Goal: Complete application form: Complete application form

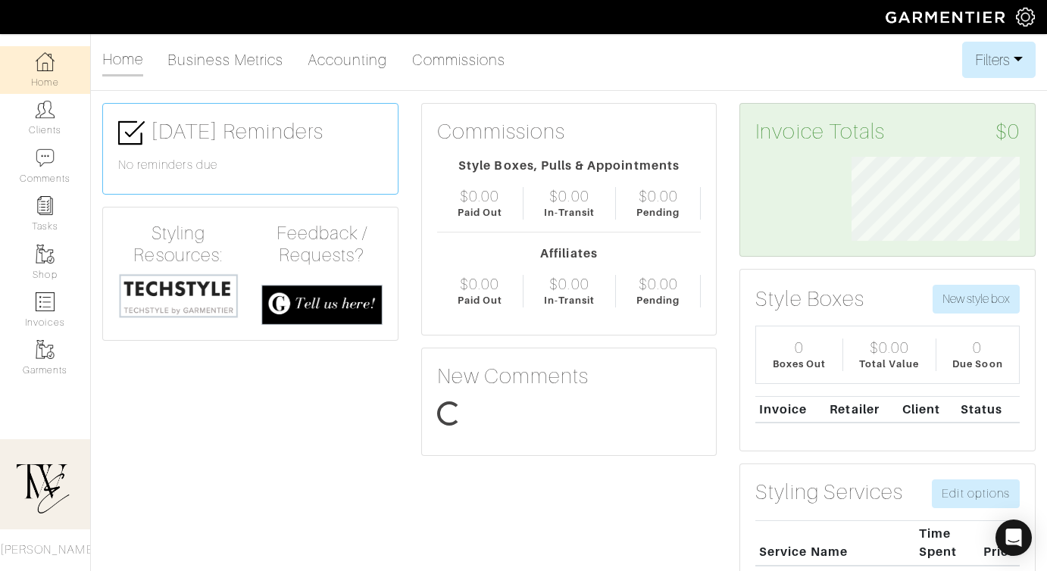
scroll to position [84, 191]
click at [56, 119] on link "Clients" at bounding box center [45, 118] width 90 height 48
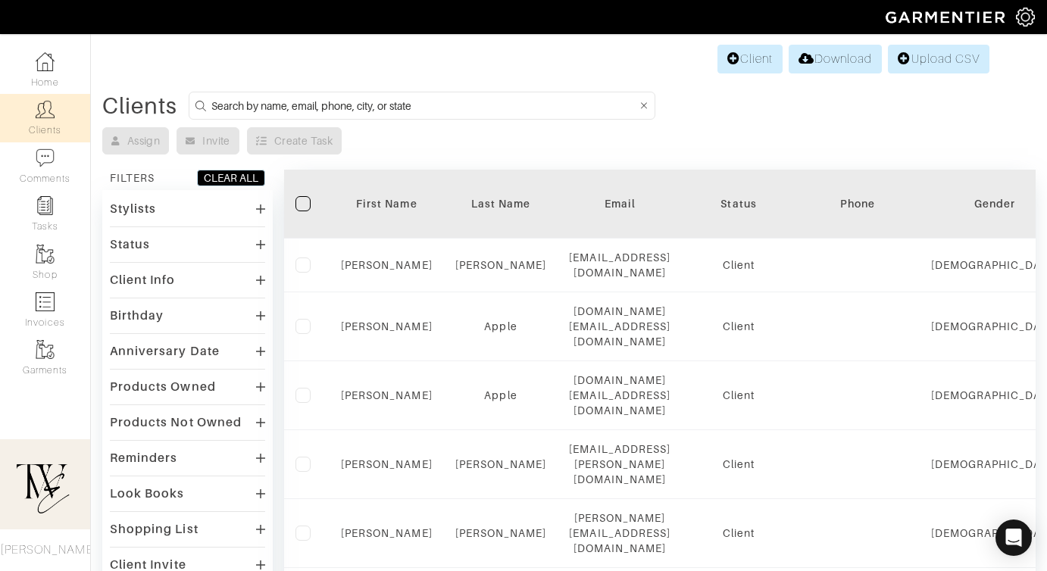
click at [382, 198] on div "First Name" at bounding box center [387, 203] width 92 height 15
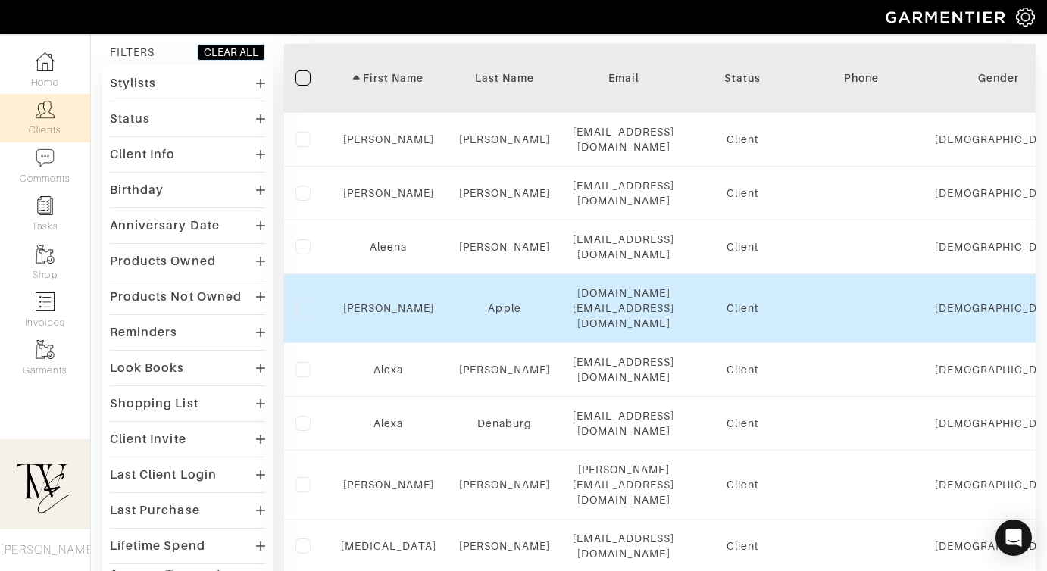
scroll to position [123, 0]
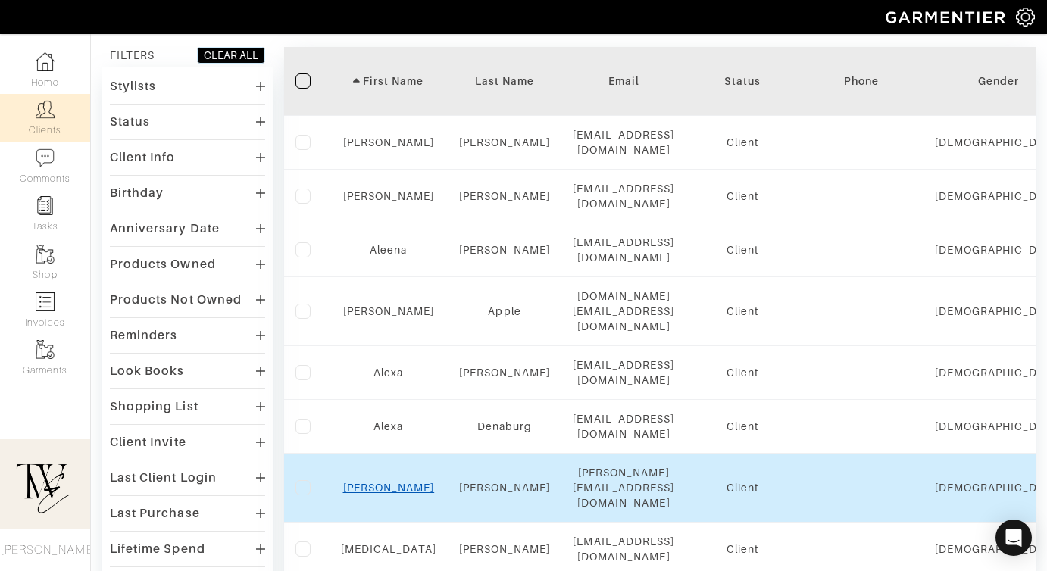
click at [390, 482] on link "[PERSON_NAME]" at bounding box center [389, 488] width 92 height 12
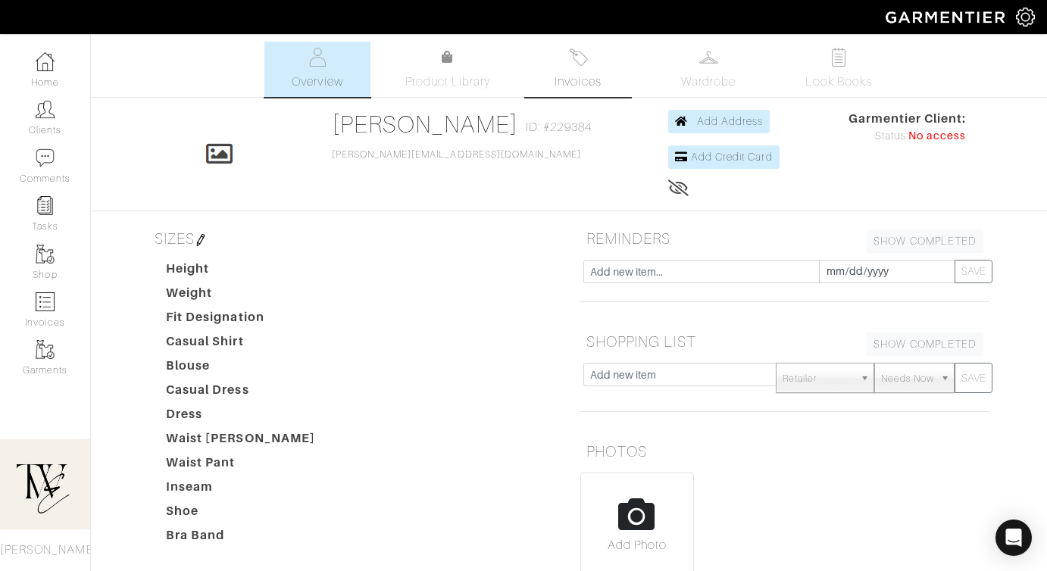
click at [559, 70] on link "Invoices" at bounding box center [578, 69] width 106 height 55
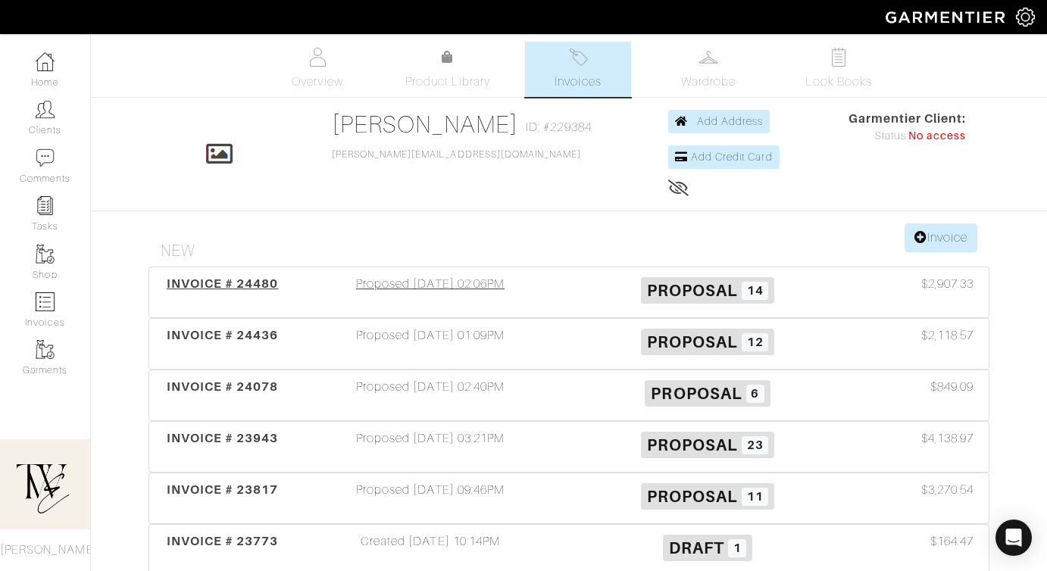
click at [263, 276] on div "INVOICE # 24480" at bounding box center [222, 292] width 139 height 35
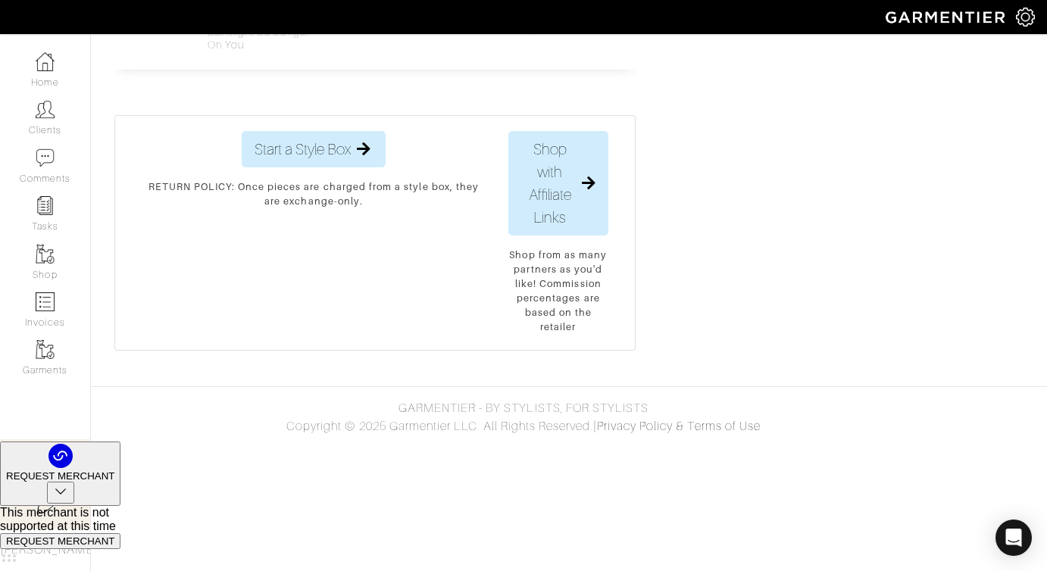
scroll to position [3554, 0]
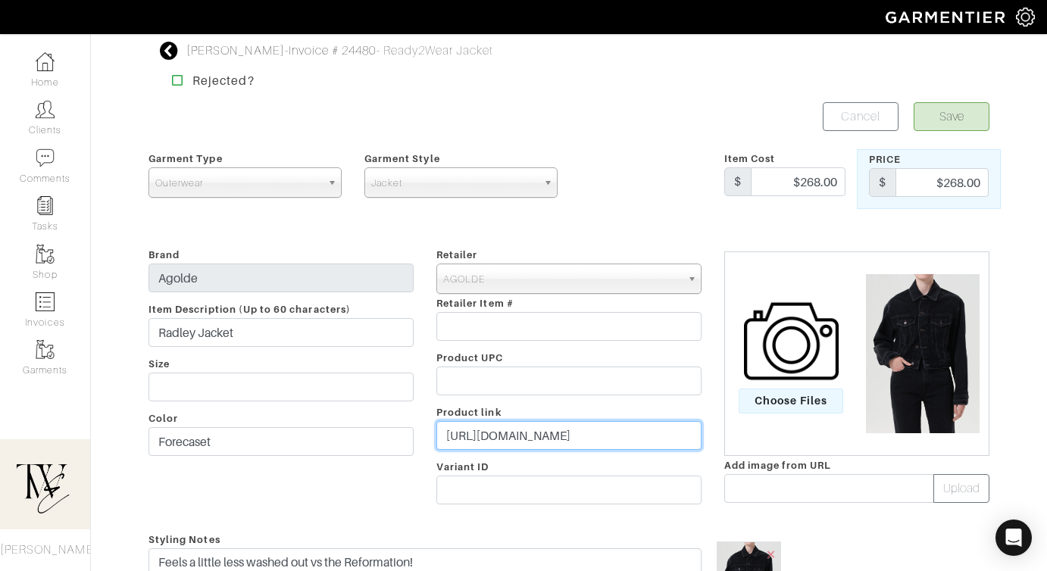
click at [564, 421] on input "https://go.shopmy.us/p-24389721" at bounding box center [568, 435] width 265 height 29
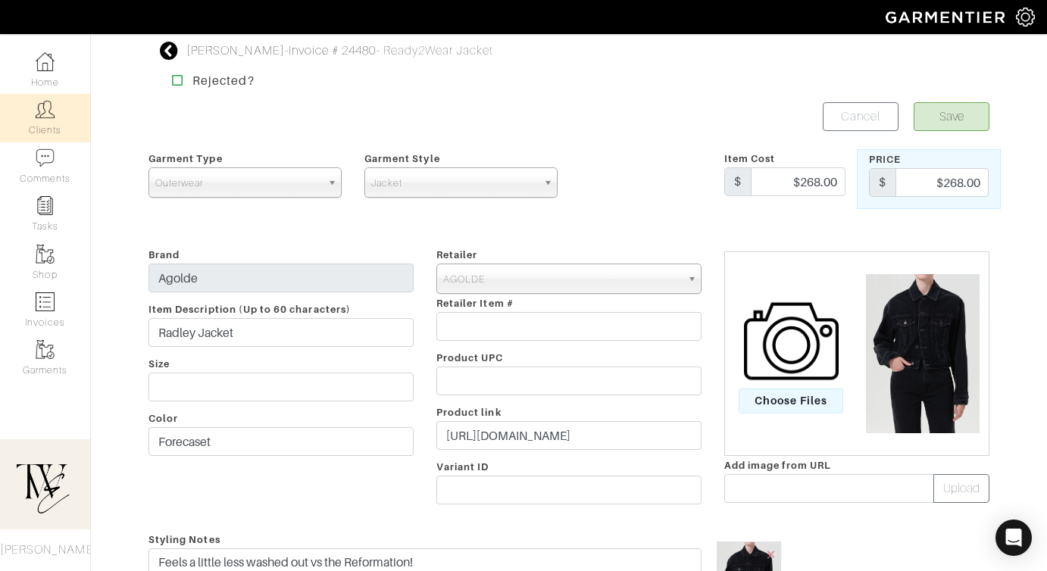
click at [49, 130] on link "Clients" at bounding box center [45, 118] width 90 height 48
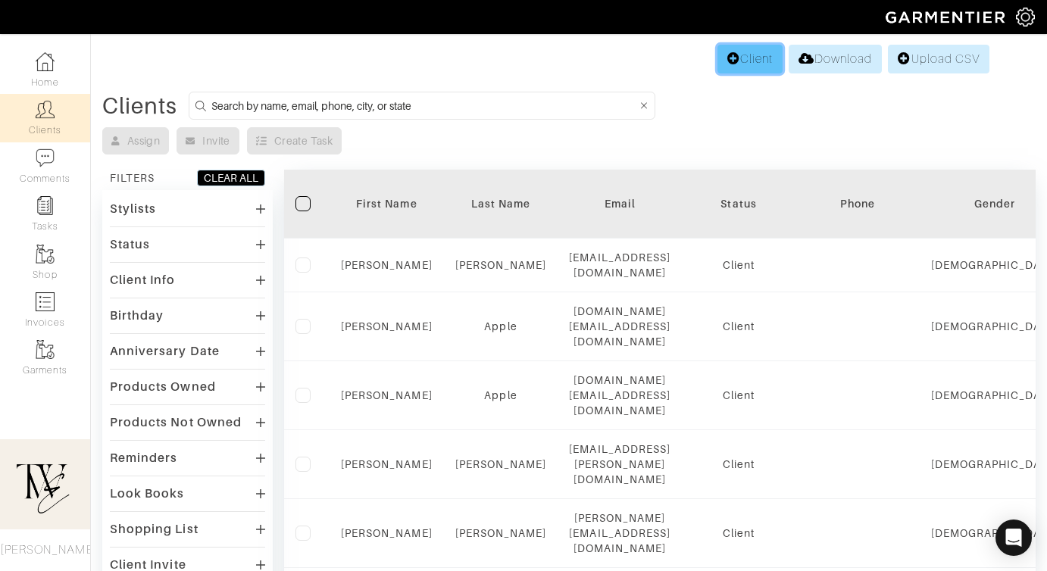
click at [775, 60] on link "Client" at bounding box center [749, 59] width 65 height 29
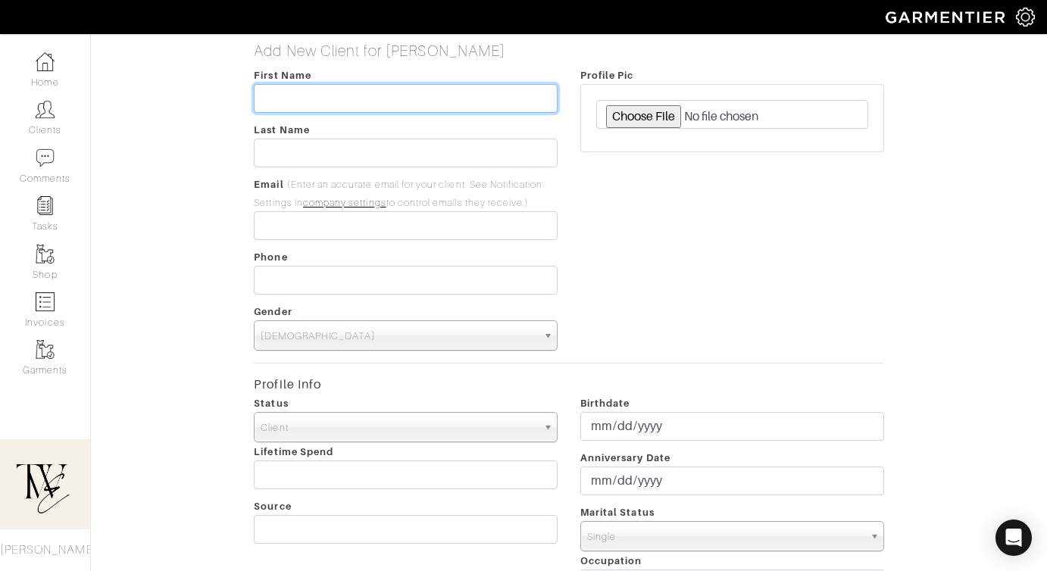
click at [405, 103] on input "text" at bounding box center [406, 98] width 304 height 29
type input "KC"
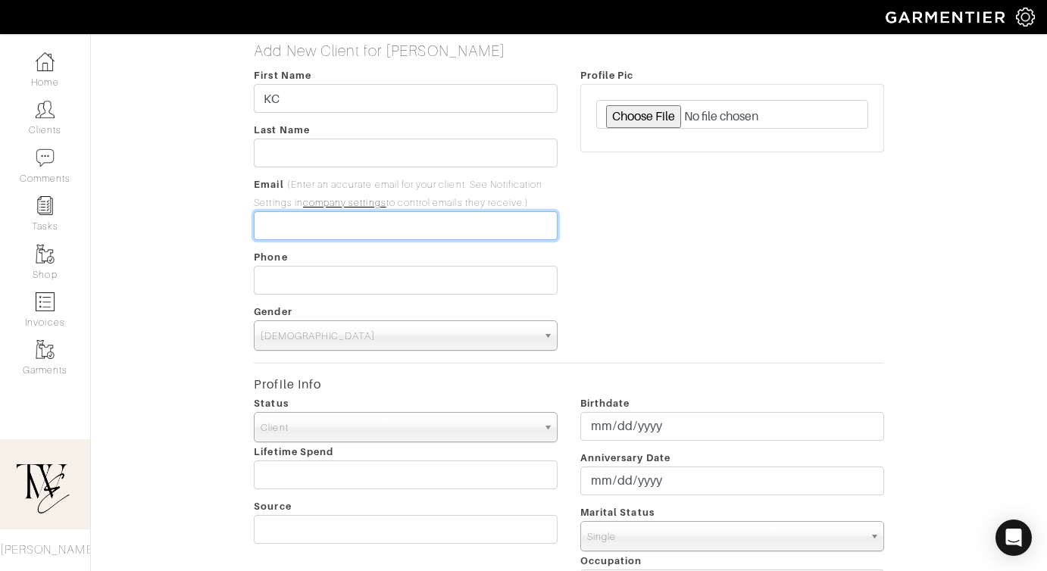
click at [395, 222] on input "email" at bounding box center [406, 225] width 304 height 29
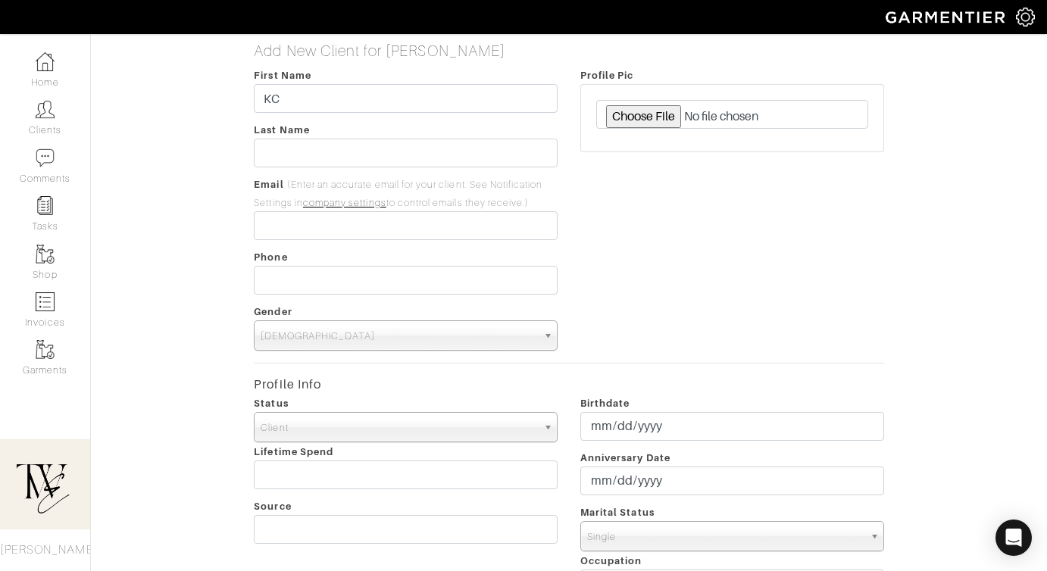
click at [335, 173] on div "First Name KC Last Name Email (Enter an accurate email for your client. See Not…" at bounding box center [405, 208] width 326 height 285
click at [332, 150] on input "text" at bounding box center [406, 153] width 304 height 29
type input "Paulshock"
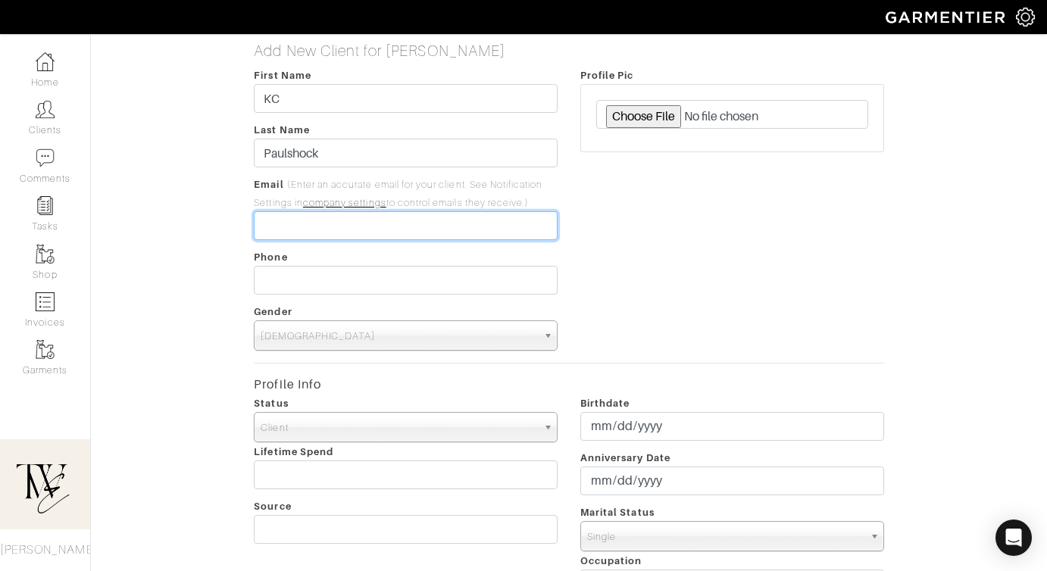
click at [332, 223] on input "email" at bounding box center [406, 225] width 304 height 29
paste input "cpaulshock1113@gmail.com"
type input "cpaulshock1113@gmail.com"
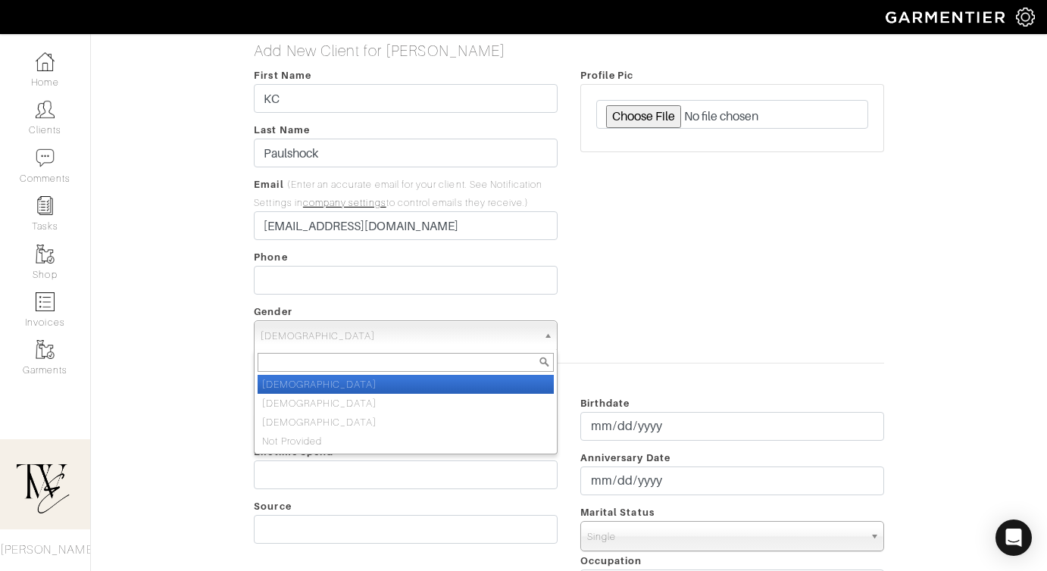
click at [337, 328] on span "[DEMOGRAPHIC_DATA]" at bounding box center [399, 336] width 276 height 30
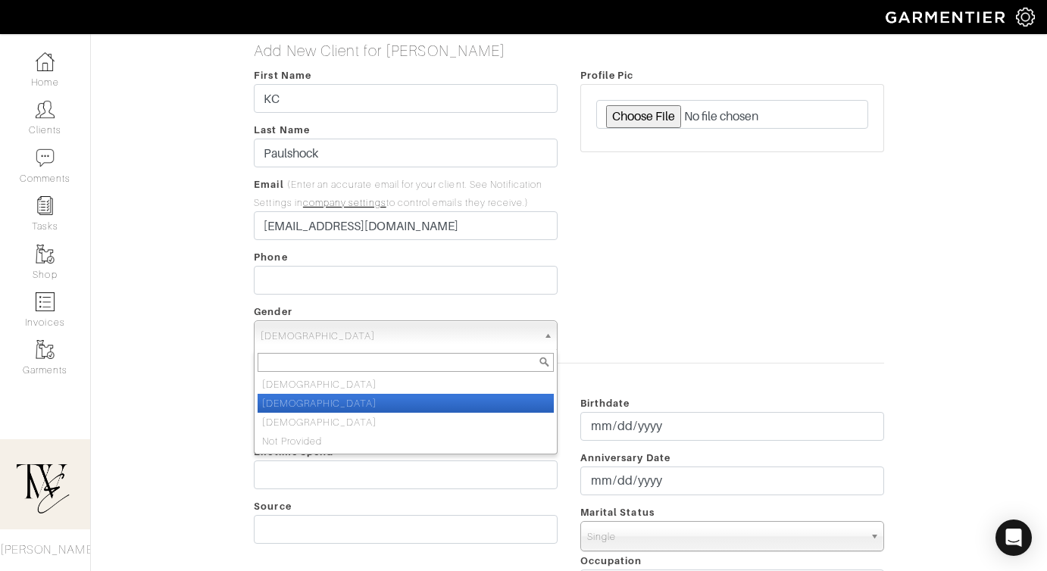
click at [326, 396] on li "[DEMOGRAPHIC_DATA]" at bounding box center [406, 403] width 296 height 19
select select "[DEMOGRAPHIC_DATA]"
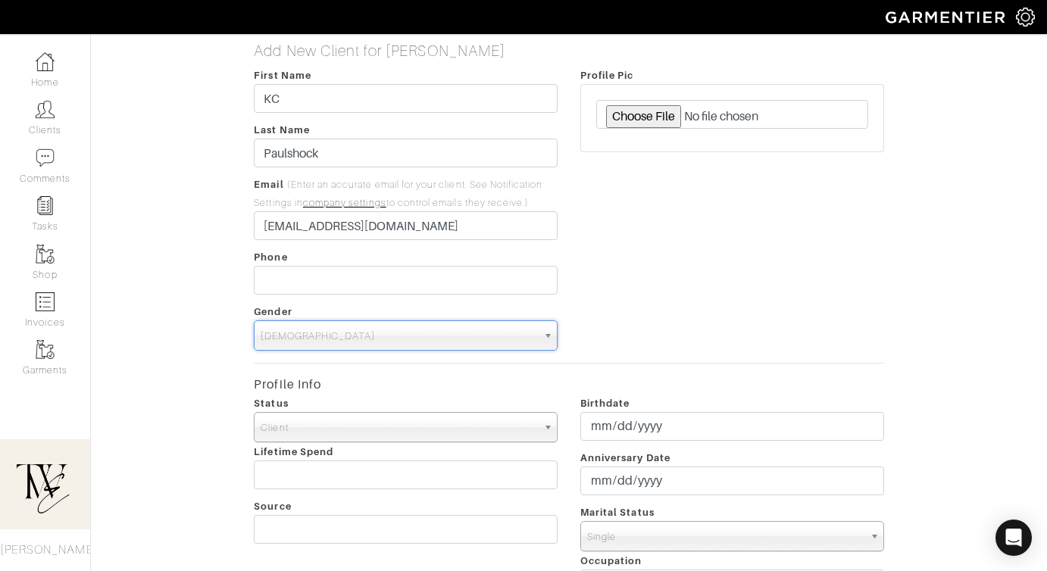
click at [620, 270] on div "Profile Pic" at bounding box center [732, 208] width 326 height 285
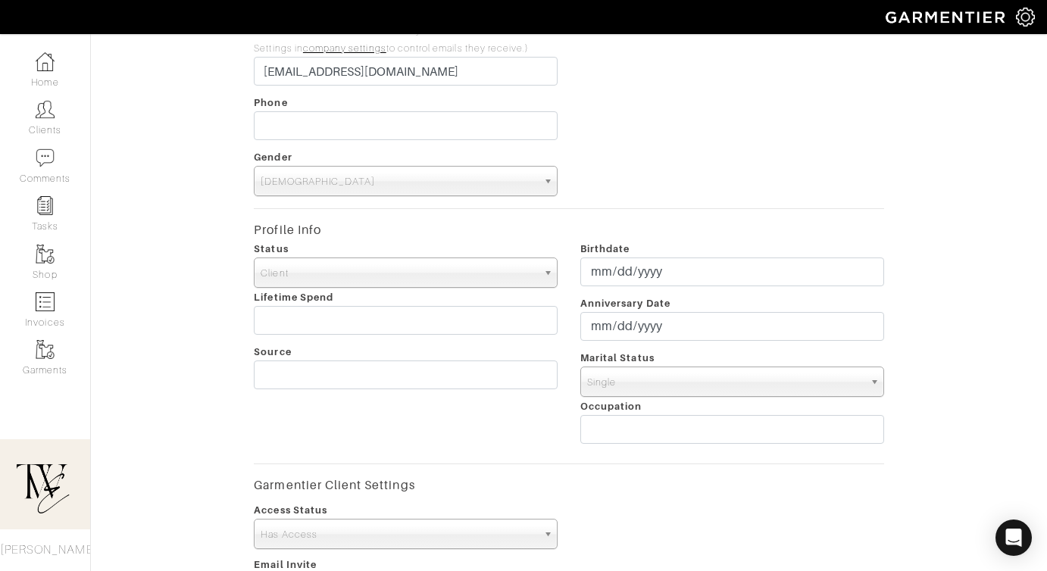
scroll to position [533, 0]
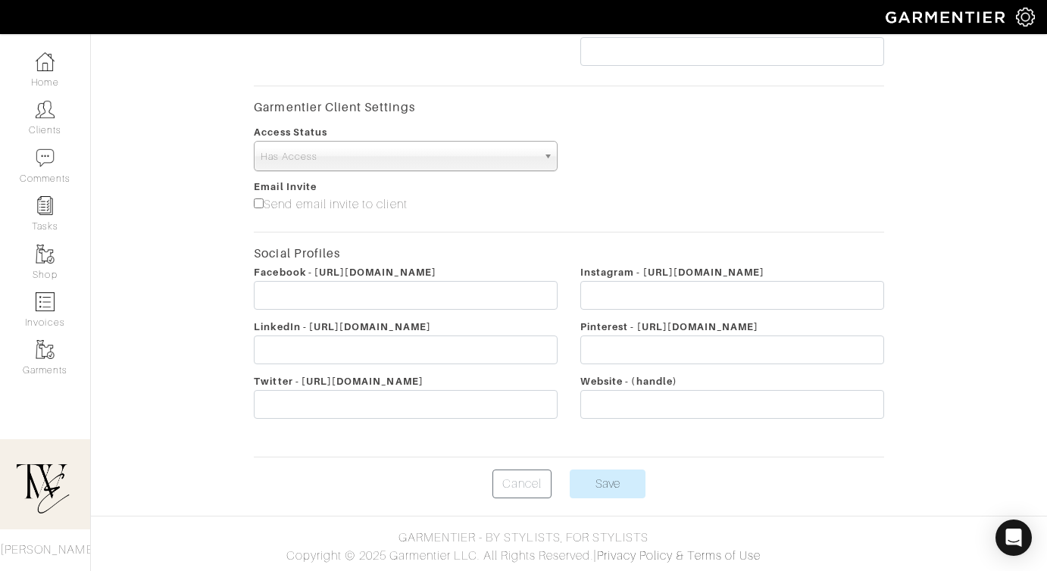
click at [460, 154] on span "Has Access" at bounding box center [399, 157] width 276 height 30
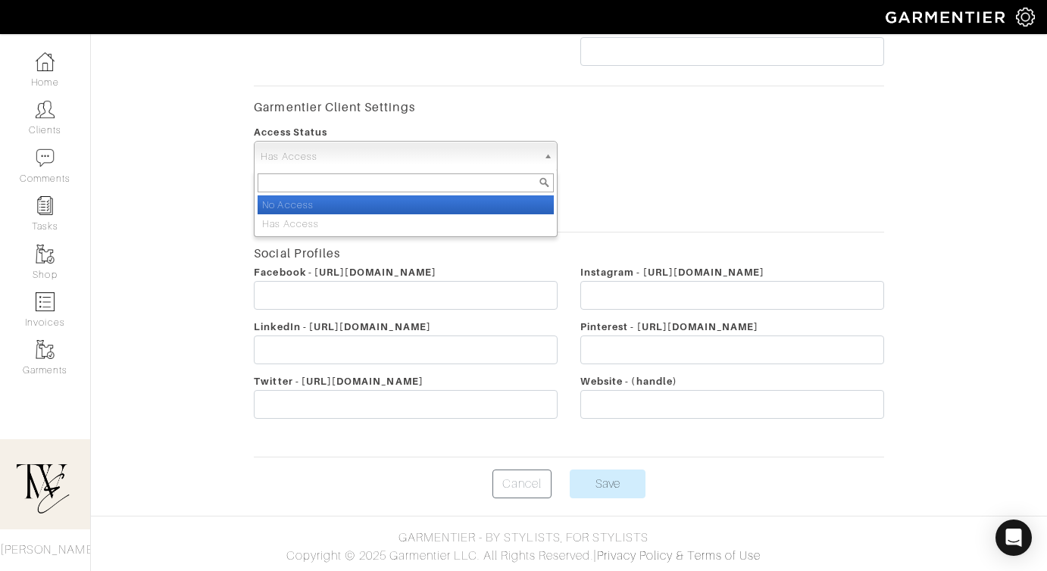
click at [458, 205] on li "No Access" at bounding box center [406, 204] width 296 height 19
select select "false"
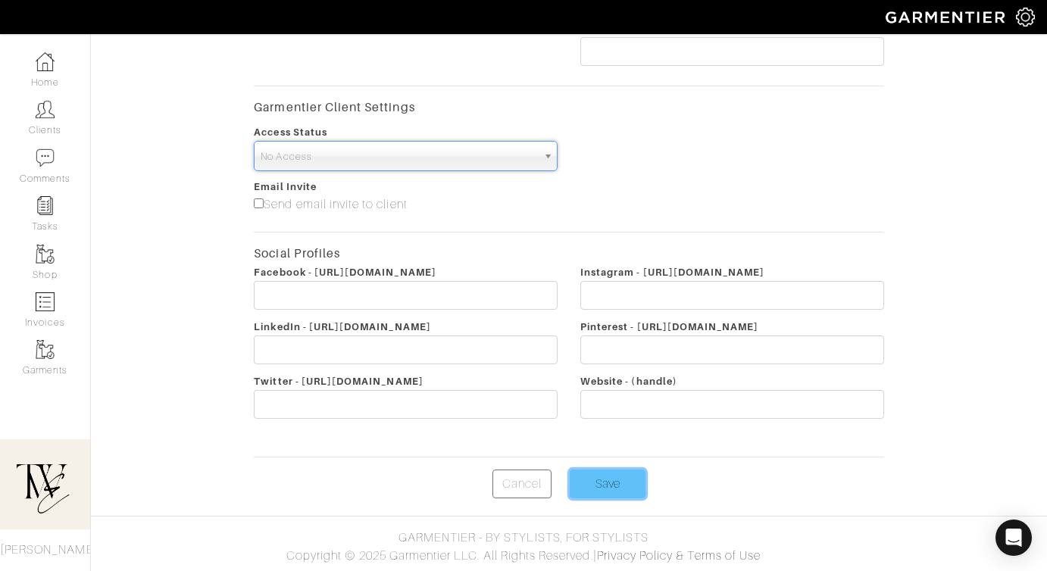
click at [620, 476] on input "Save" at bounding box center [608, 484] width 76 height 29
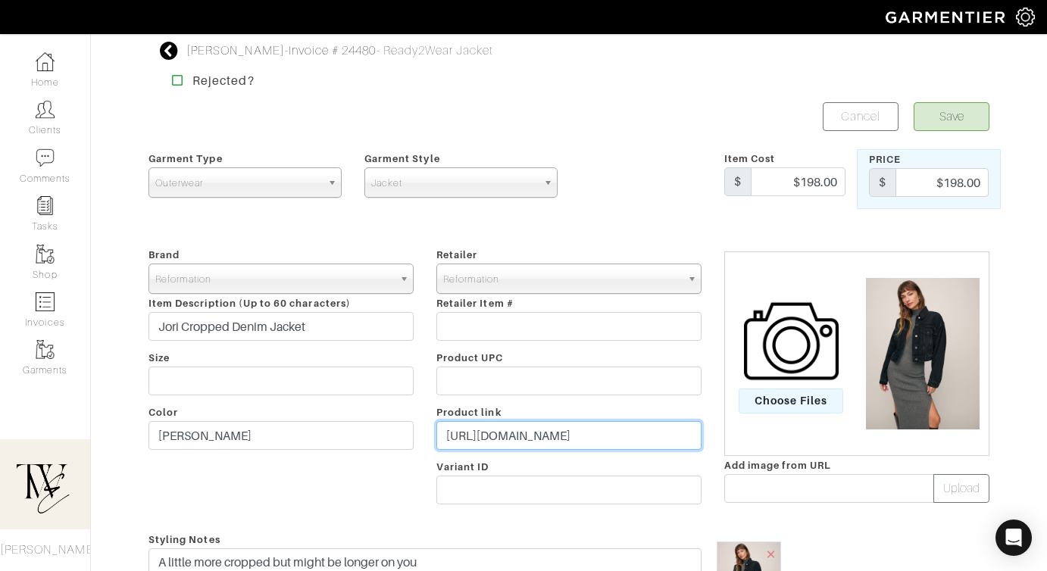
click at [548, 439] on input "https://go.shopmy.us/p-24389631" at bounding box center [568, 435] width 265 height 29
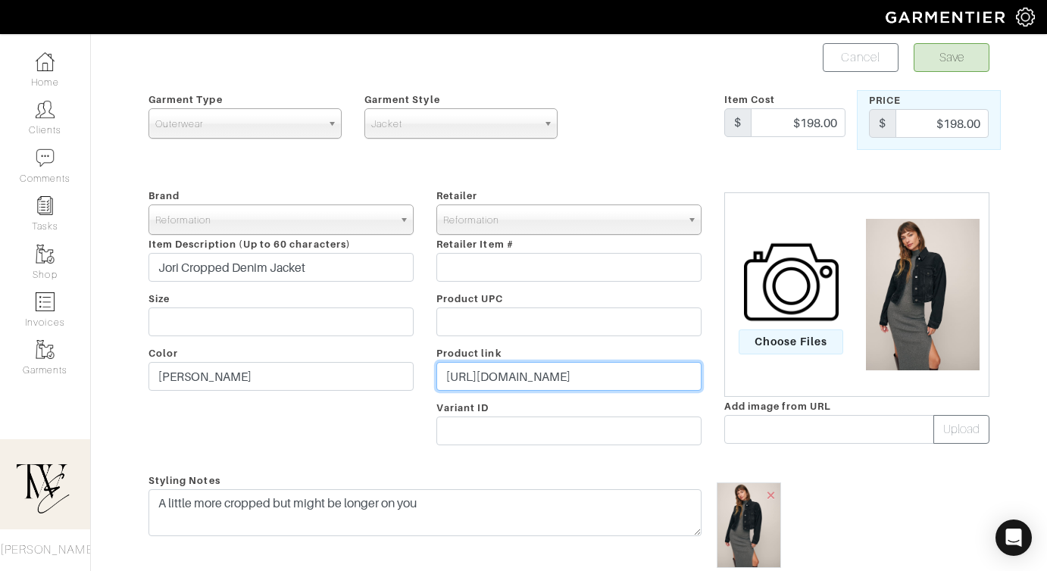
scroll to position [64, 0]
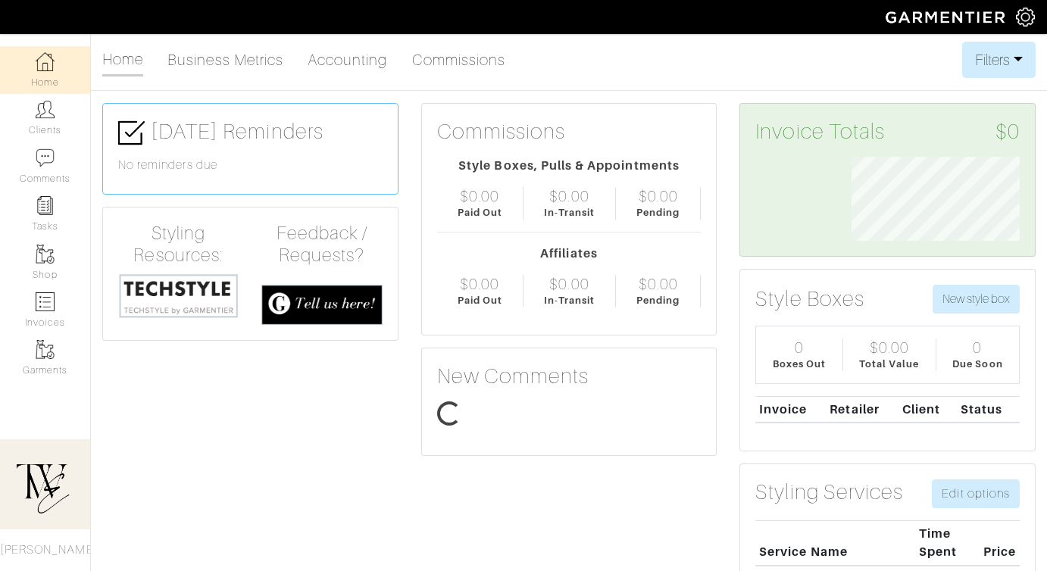
scroll to position [84, 191]
click at [23, 123] on link "Clients" at bounding box center [45, 118] width 90 height 48
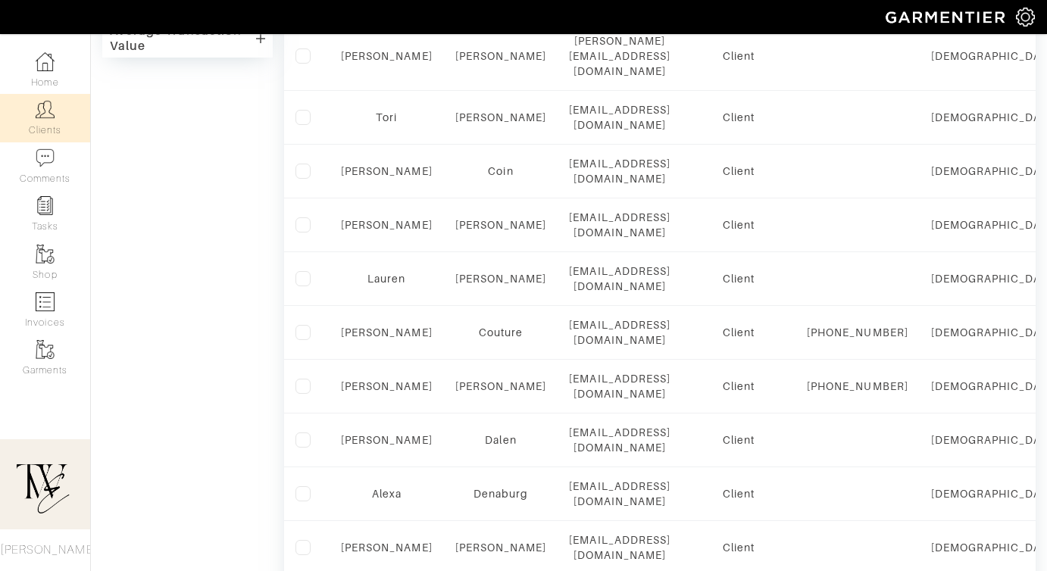
scroll to position [1003, 0]
